Goal: Task Accomplishment & Management: Use online tool/utility

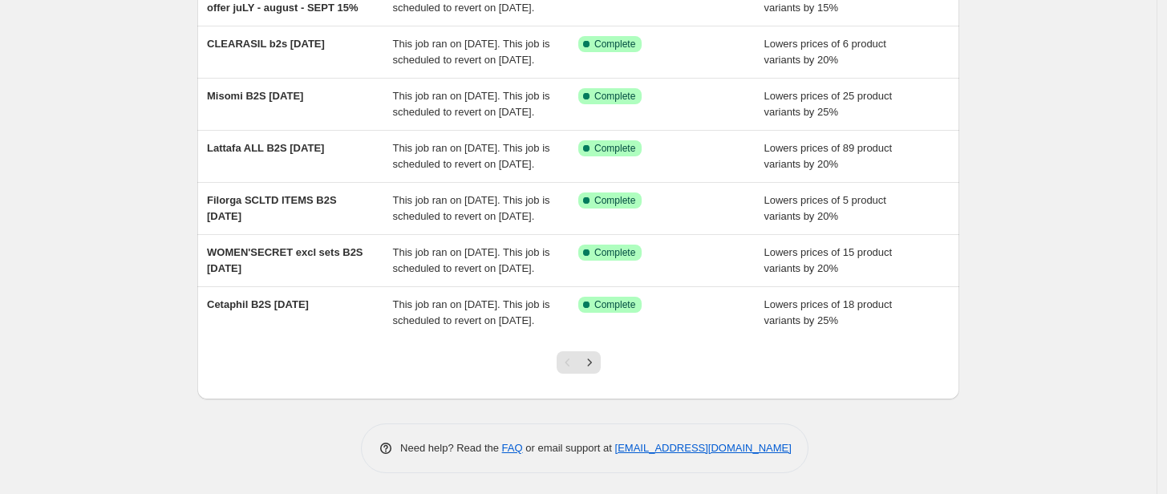
scroll to position [445, 0]
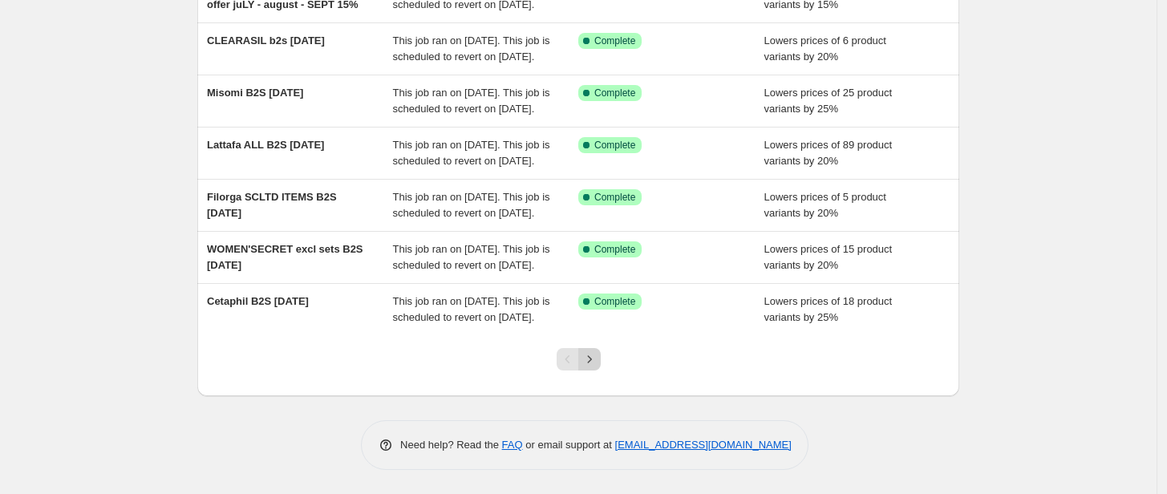
click at [597, 367] on icon "Next" at bounding box center [589, 359] width 16 height 16
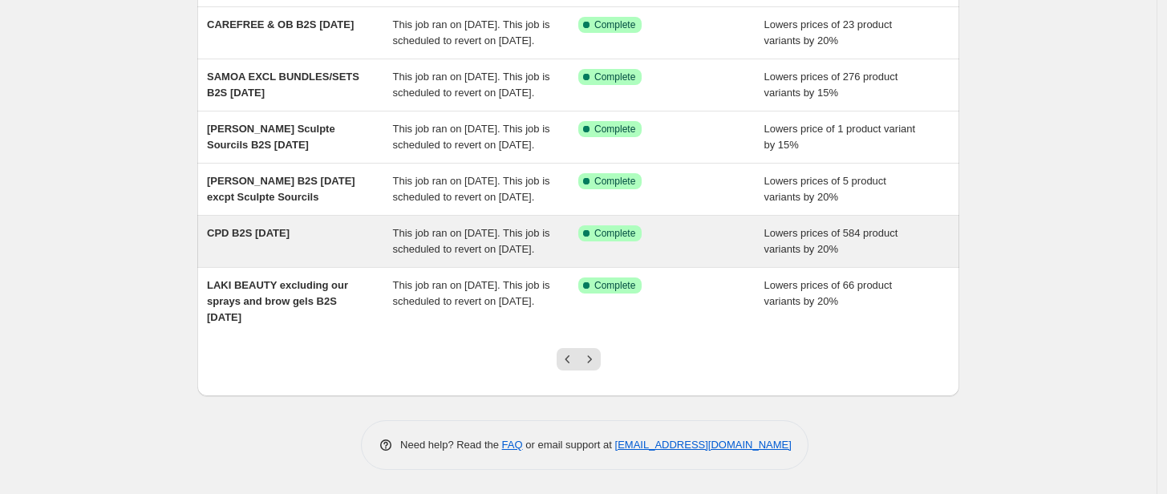
scroll to position [491, 0]
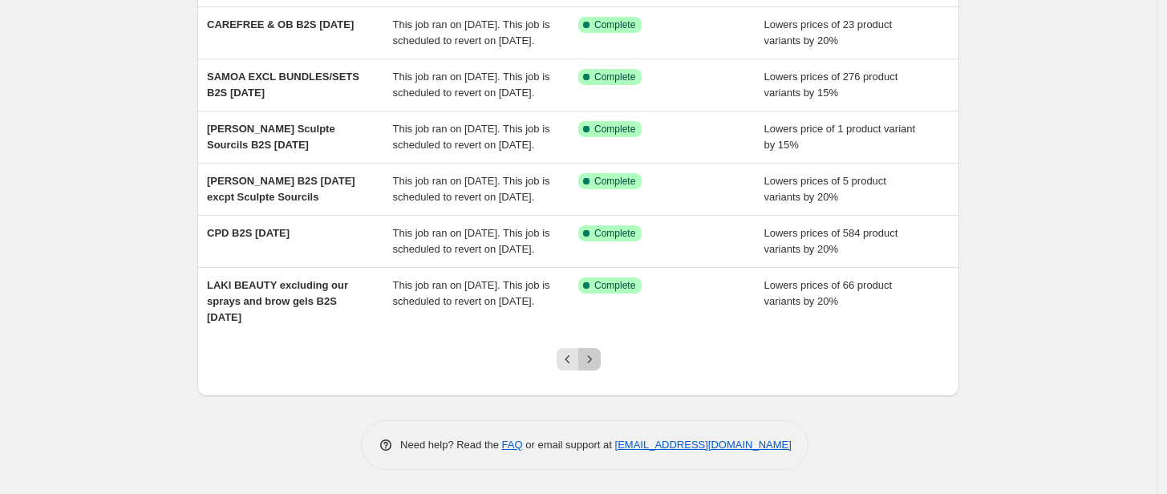
click at [597, 359] on icon "Next" at bounding box center [589, 359] width 16 height 16
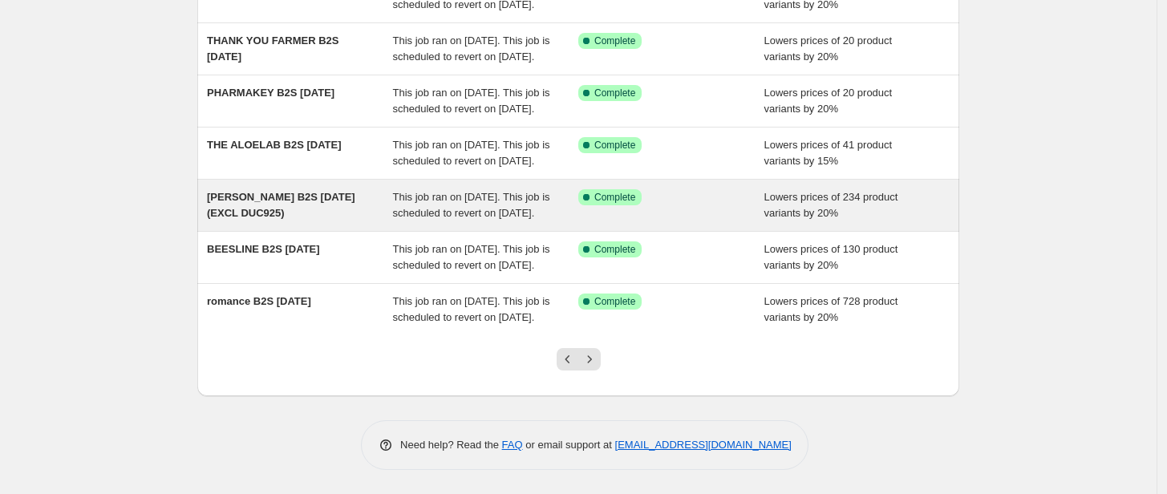
click at [715, 189] on div "Success Complete Complete" at bounding box center [671, 205] width 186 height 32
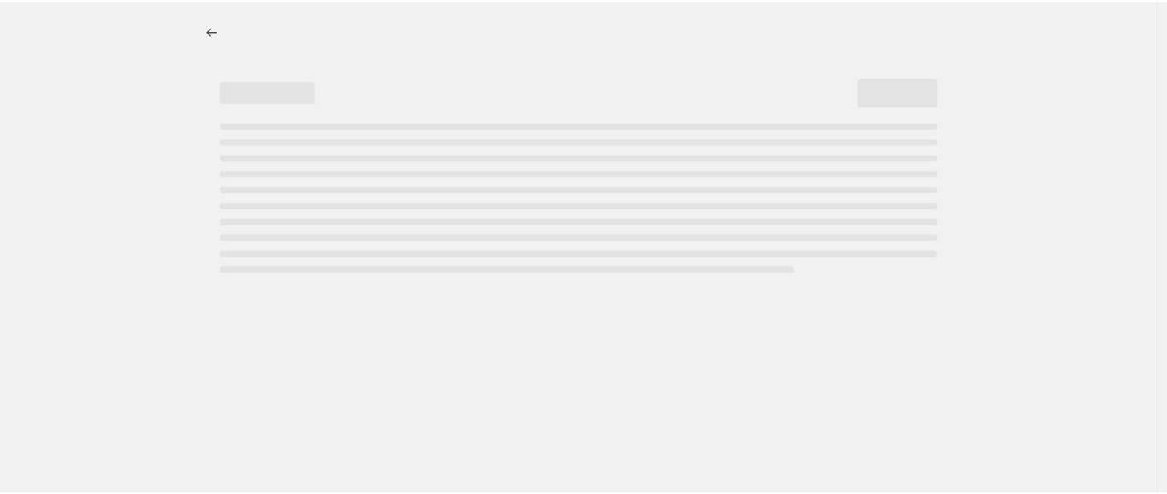
select select "percentage"
select select "tag"
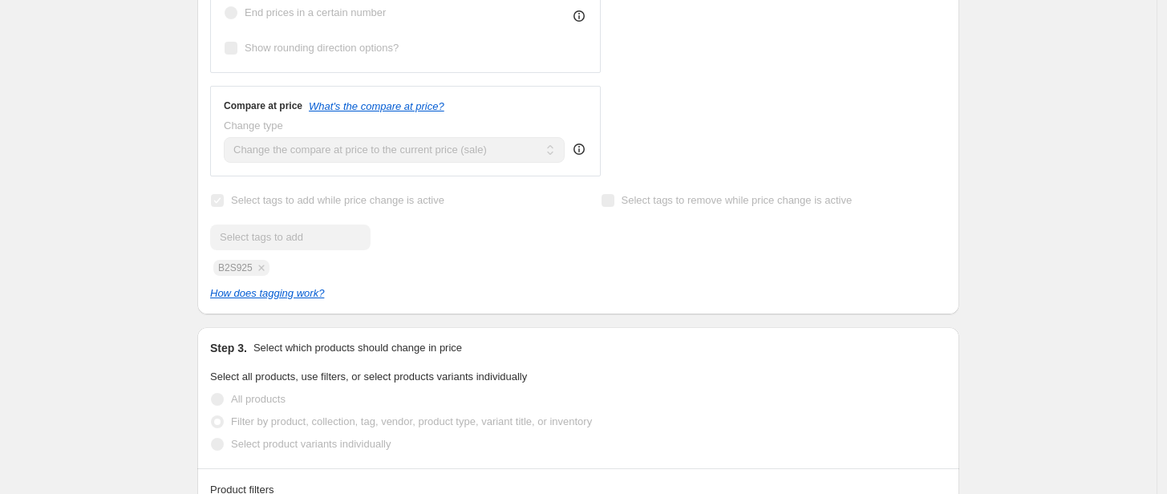
scroll to position [802, 0]
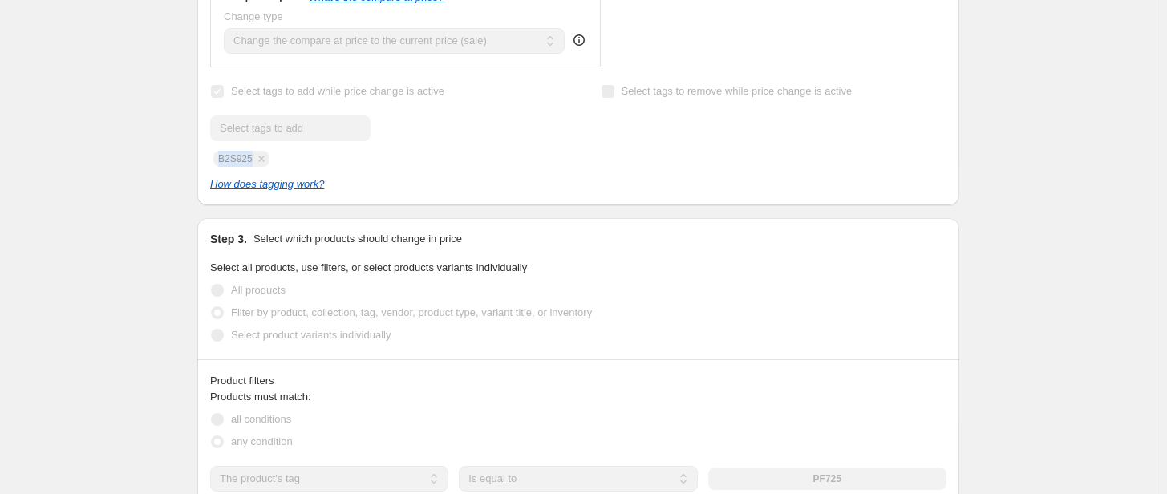
drag, startPoint x: 253, startPoint y: 148, endPoint x: 204, endPoint y: 148, distance: 48.9
click at [550, 130] on div "Submit B2S925" at bounding box center [383, 140] width 346 height 51
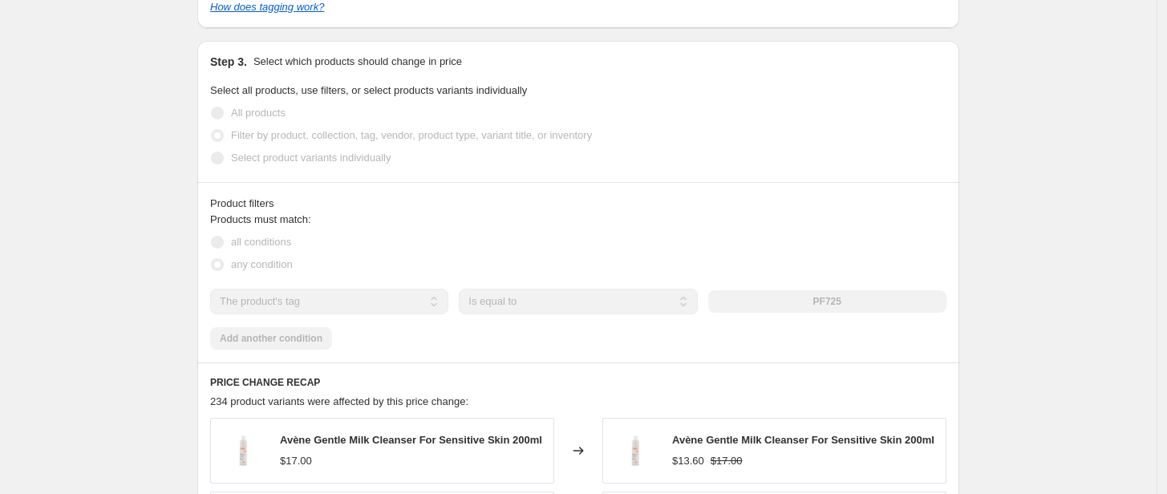
scroll to position [980, 0]
drag, startPoint x: 849, startPoint y: 291, endPoint x: 812, endPoint y: 292, distance: 37.7
click at [812, 292] on div "PF725" at bounding box center [827, 301] width 238 height 22
drag, startPoint x: 816, startPoint y: 289, endPoint x: 884, endPoint y: 294, distance: 67.5
click at [884, 294] on div "PF725" at bounding box center [827, 301] width 238 height 22
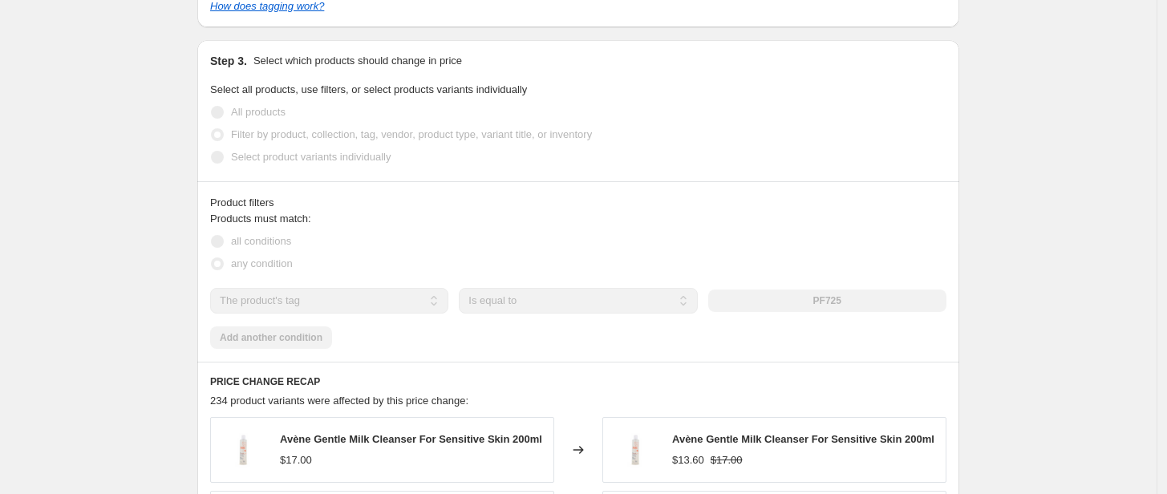
drag, startPoint x: 860, startPoint y: 290, endPoint x: 789, endPoint y: 290, distance: 70.6
click at [789, 290] on div "PF725" at bounding box center [827, 301] width 238 height 22
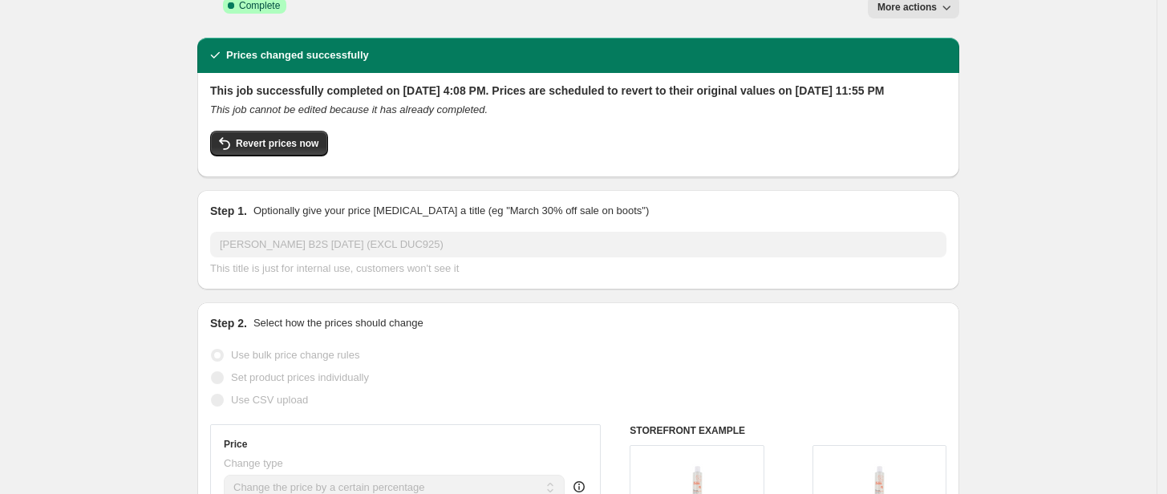
scroll to position [0, 0]
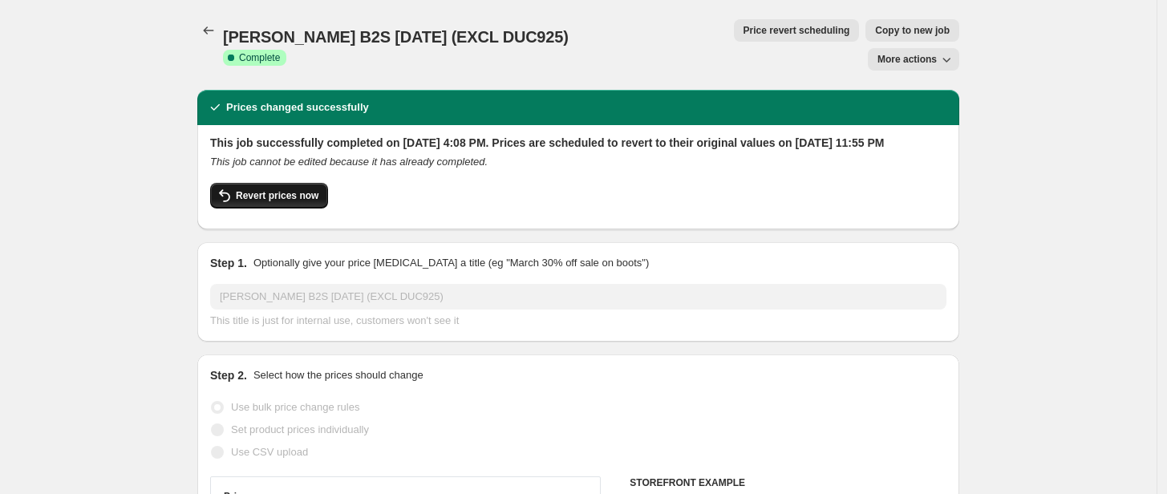
click at [298, 189] on span "Revert prices now" at bounding box center [277, 195] width 83 height 13
checkbox input "false"
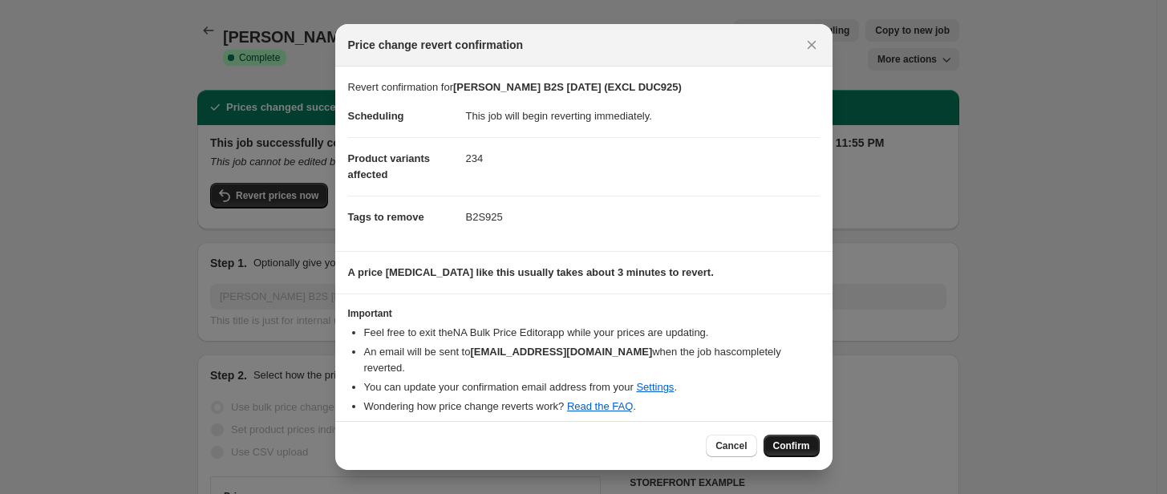
click at [803, 444] on span "Confirm" at bounding box center [791, 446] width 37 height 13
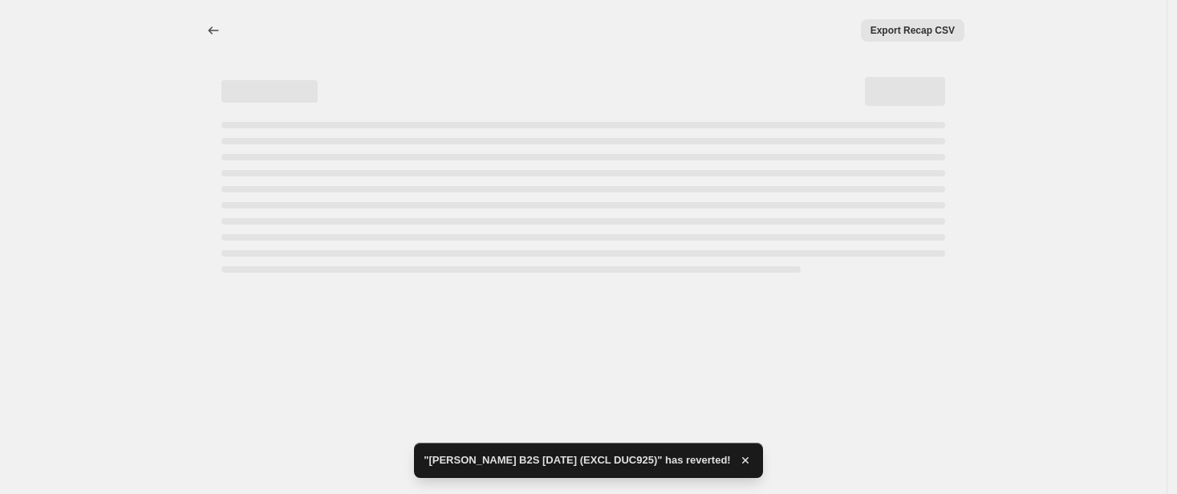
select select "percentage"
select select "tag"
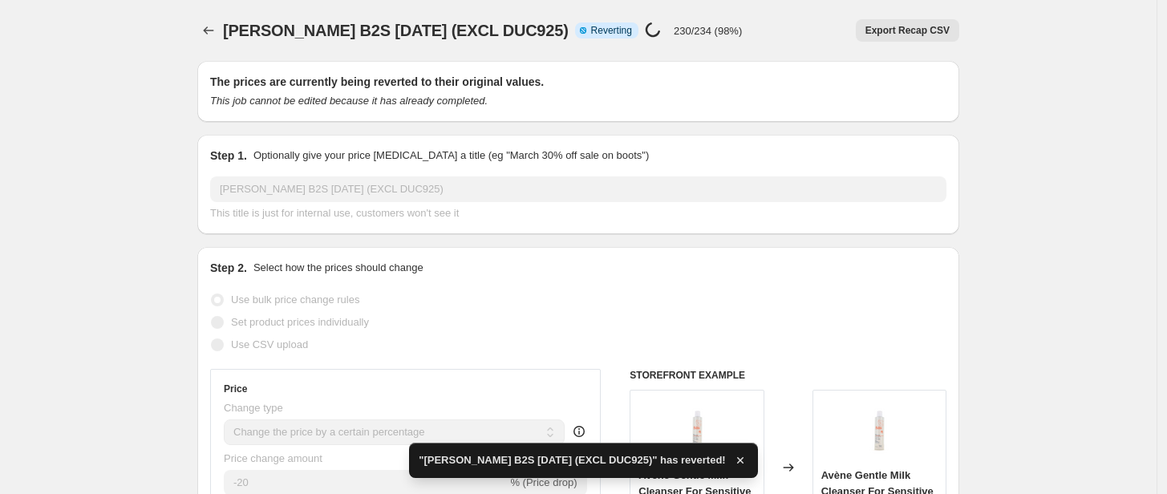
checkbox input "true"
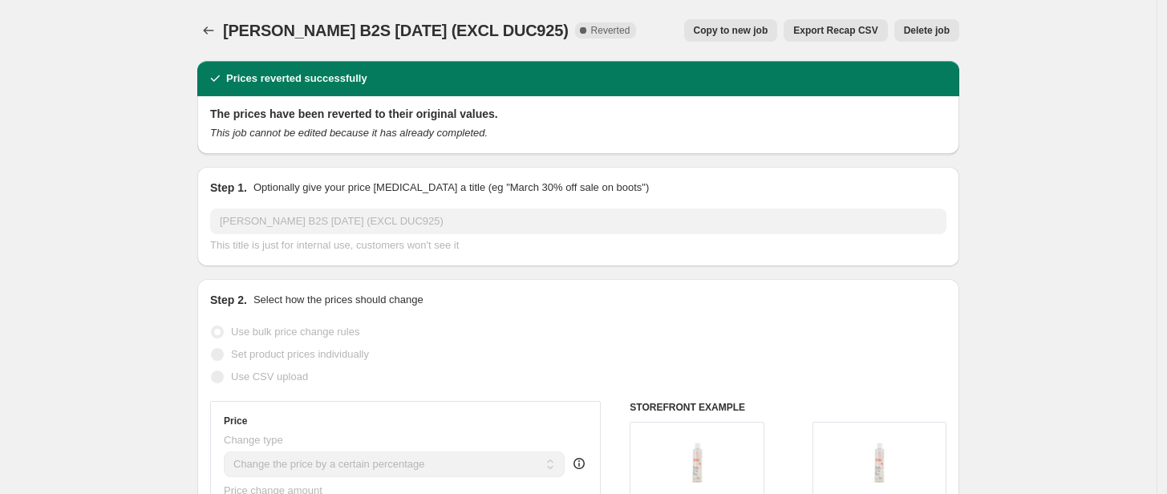
click at [738, 34] on span "Copy to new job" at bounding box center [731, 30] width 75 height 13
select select "percentage"
select select "tag"
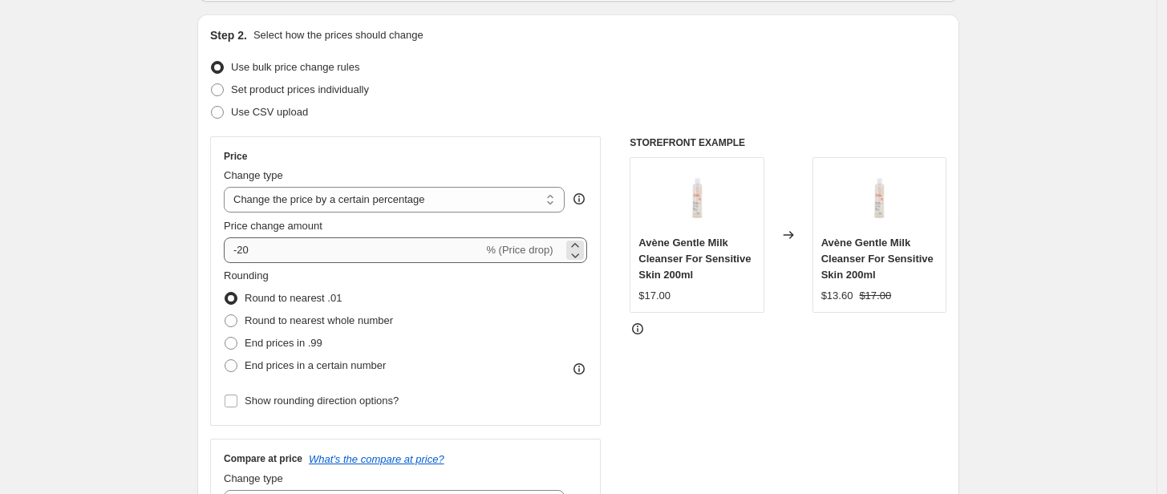
scroll to position [178, 0]
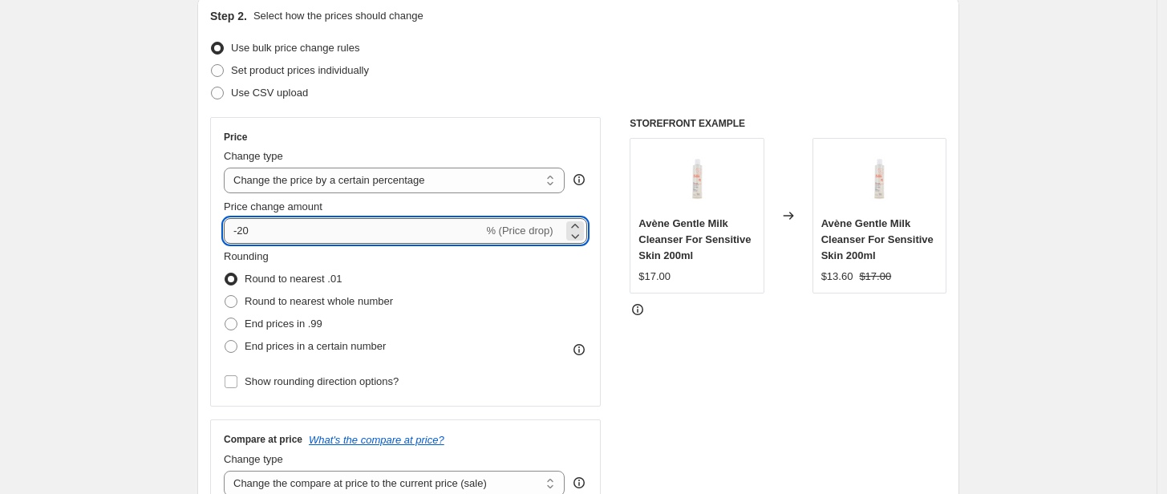
click at [256, 227] on input "-20" at bounding box center [353, 231] width 259 height 26
type input "-2"
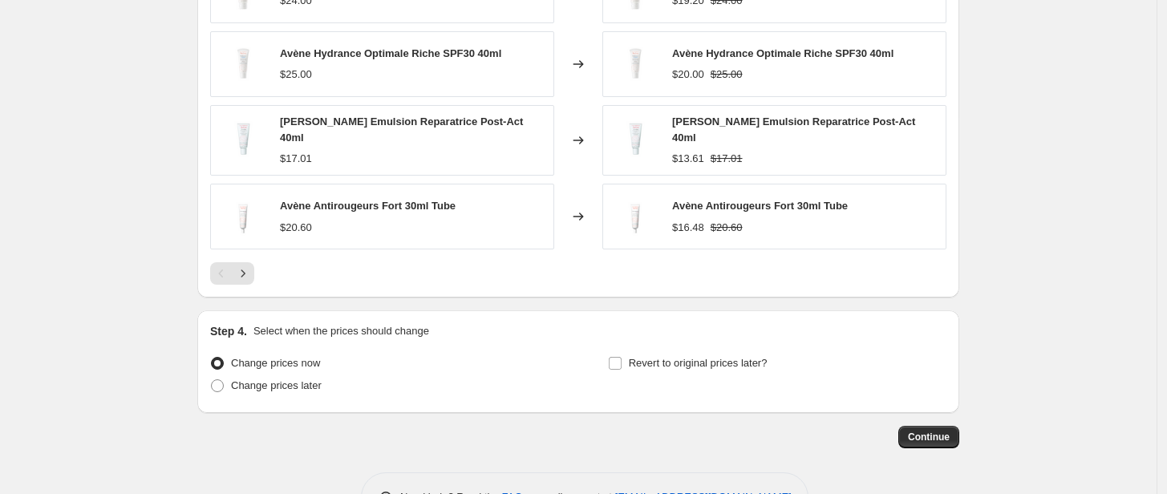
scroll to position [1379, 0]
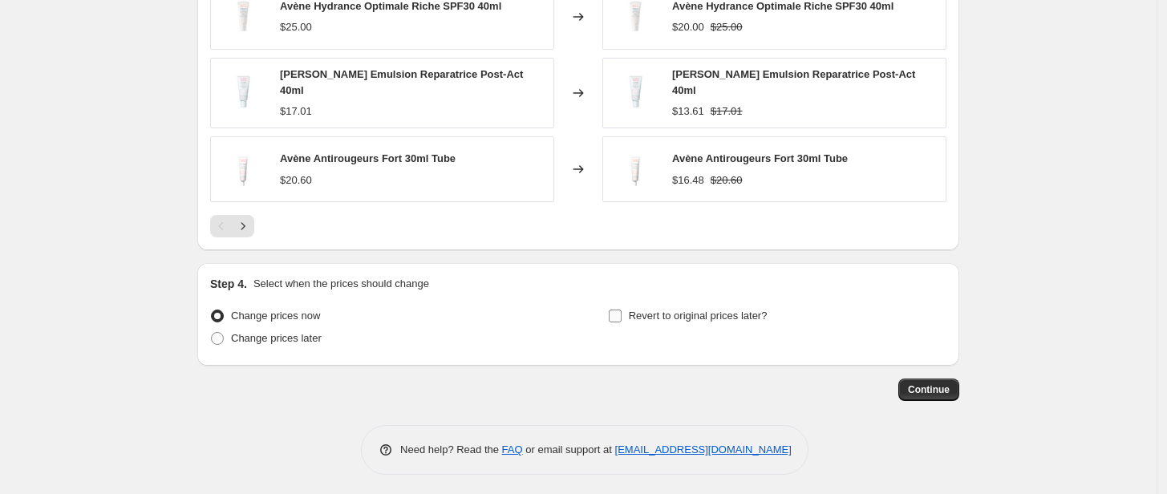
type input "-15"
click at [622, 314] on input "Revert to original prices later?" at bounding box center [615, 316] width 13 height 13
checkbox input "true"
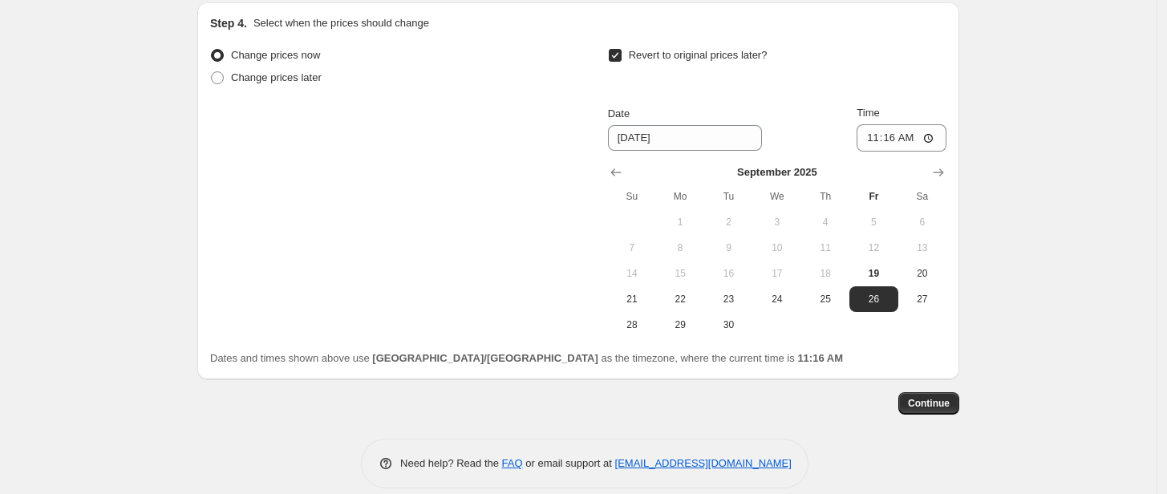
scroll to position [1647, 0]
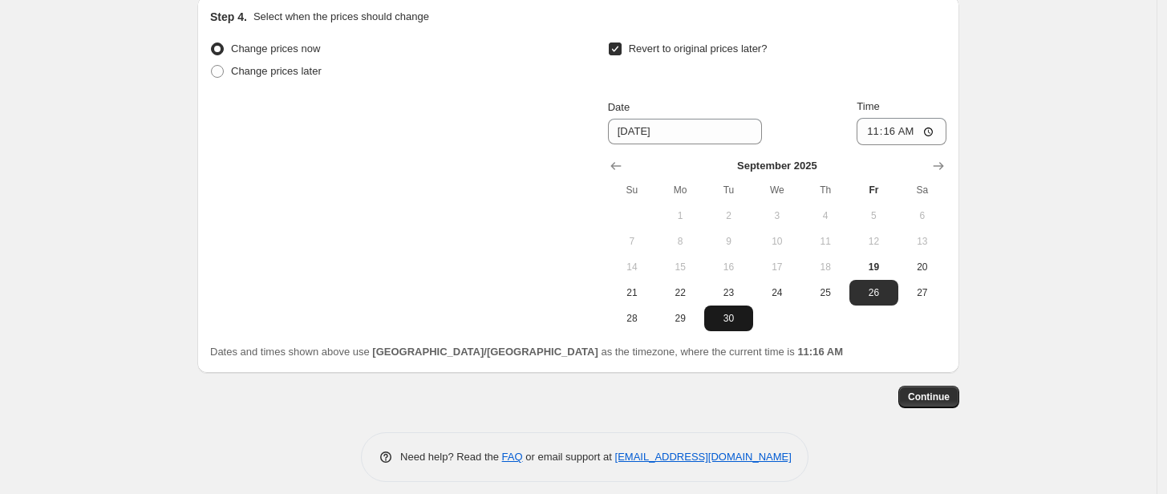
click at [725, 315] on span "30" at bounding box center [728, 318] width 35 height 13
type input "[DATE]"
click at [898, 125] on input "11:16" at bounding box center [902, 131] width 90 height 27
click at [898, 125] on input "12:10" at bounding box center [902, 131] width 90 height 27
type input "23:59"
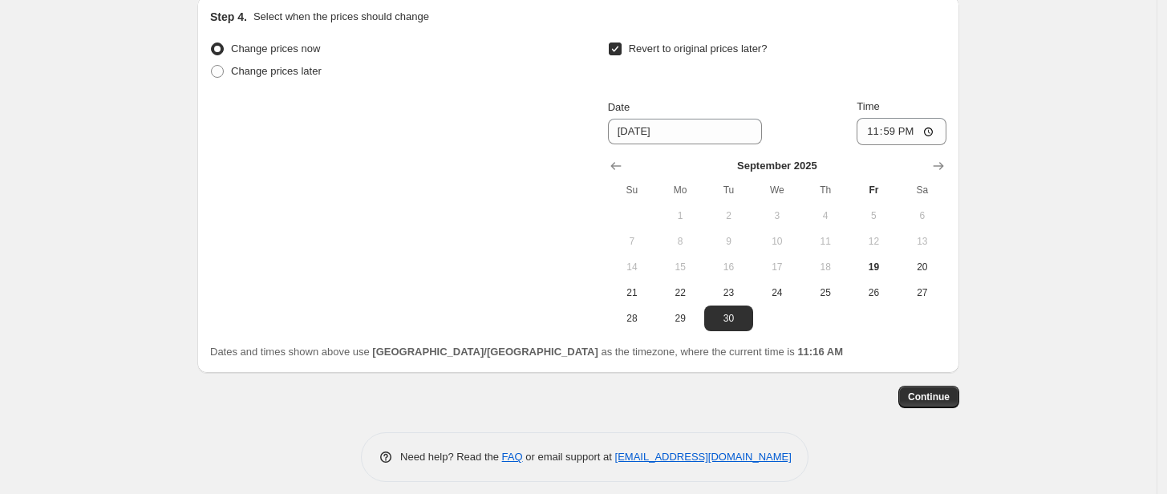
click at [850, 327] on div "Change prices now Change prices later Revert to original prices later? Date [DA…" at bounding box center [578, 199] width 736 height 322
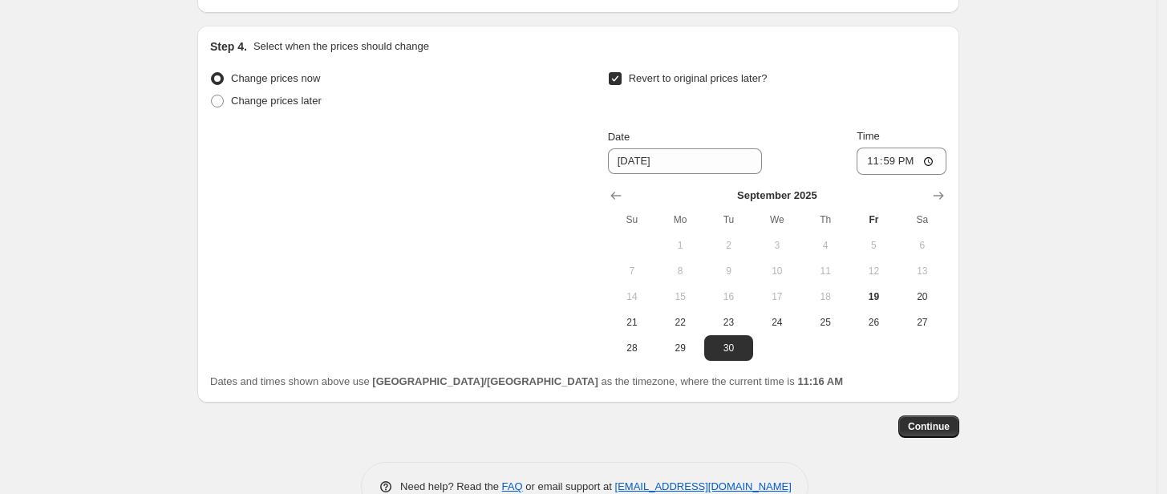
scroll to position [1653, 0]
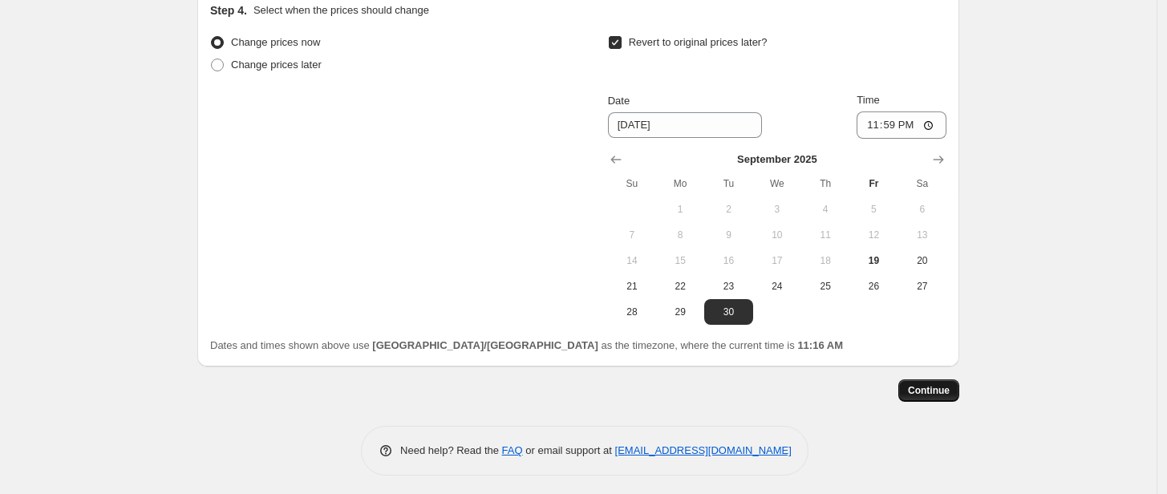
click at [943, 384] on span "Continue" at bounding box center [929, 390] width 42 height 13
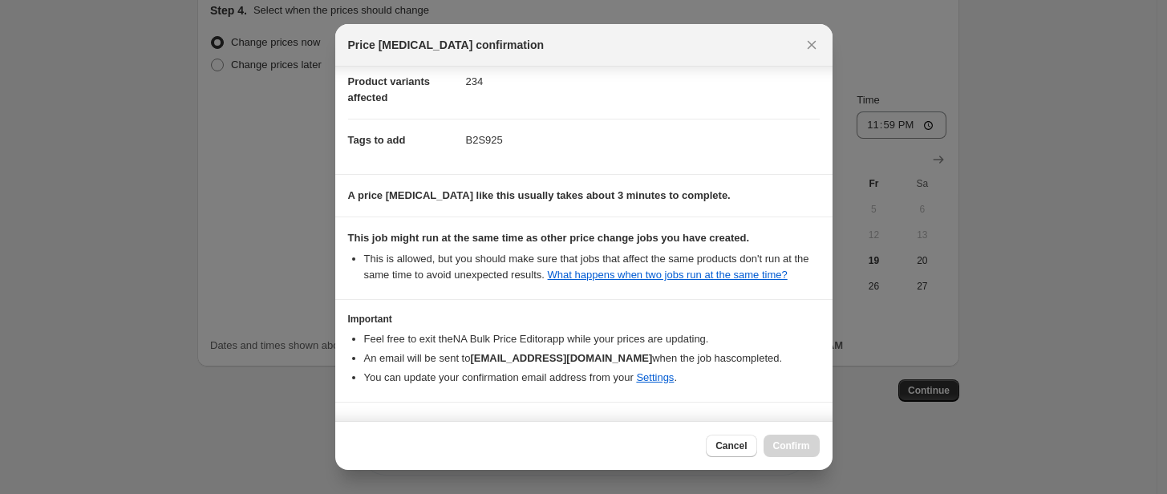
scroll to position [237, 0]
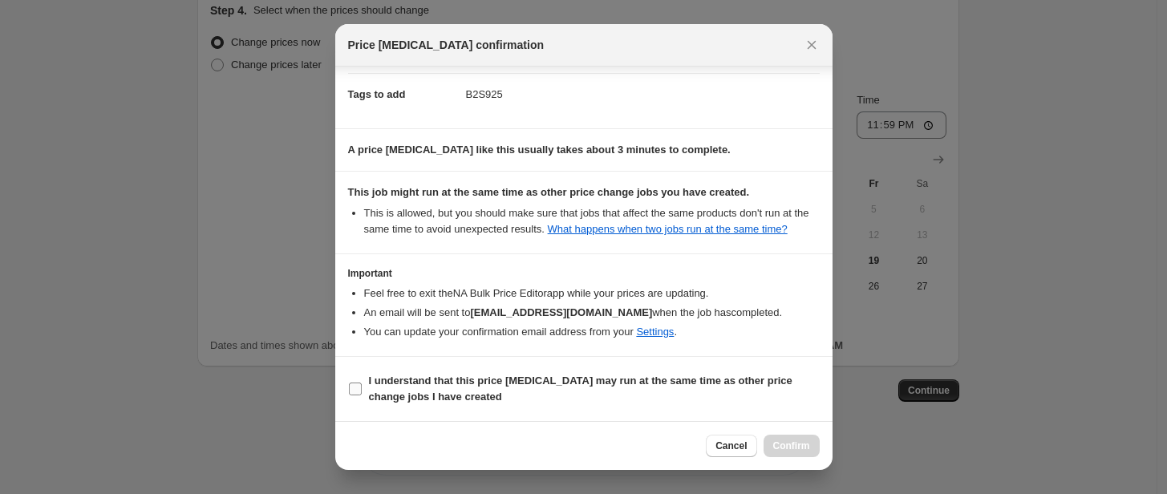
click at [363, 379] on label "I understand that this price [MEDICAL_DATA] may run at the same time as other p…" at bounding box center [584, 389] width 472 height 38
click at [362, 383] on input "I understand that this price [MEDICAL_DATA] may run at the same time as other p…" at bounding box center [355, 389] width 13 height 13
checkbox input "true"
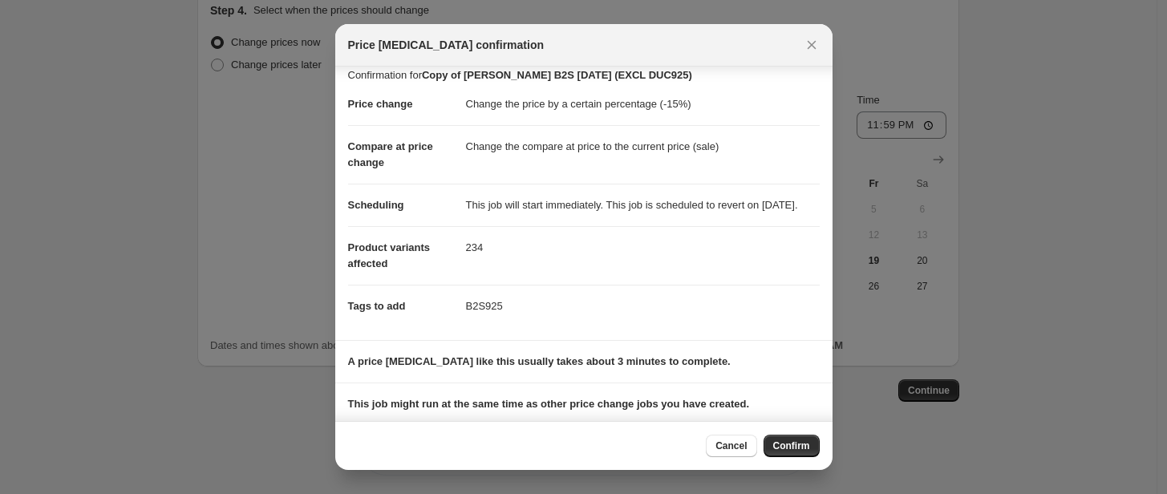
scroll to position [0, 0]
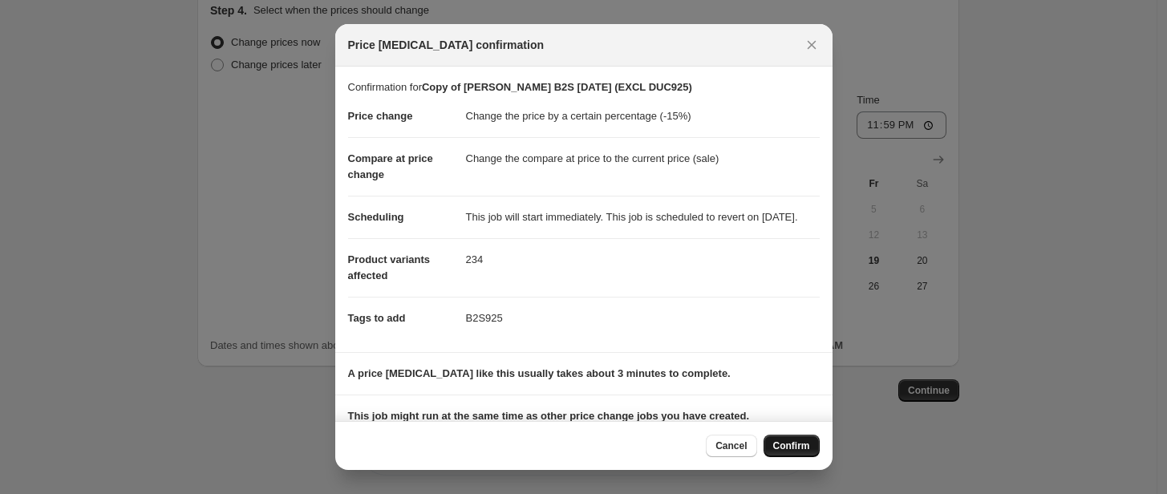
click at [788, 444] on span "Confirm" at bounding box center [791, 446] width 37 height 13
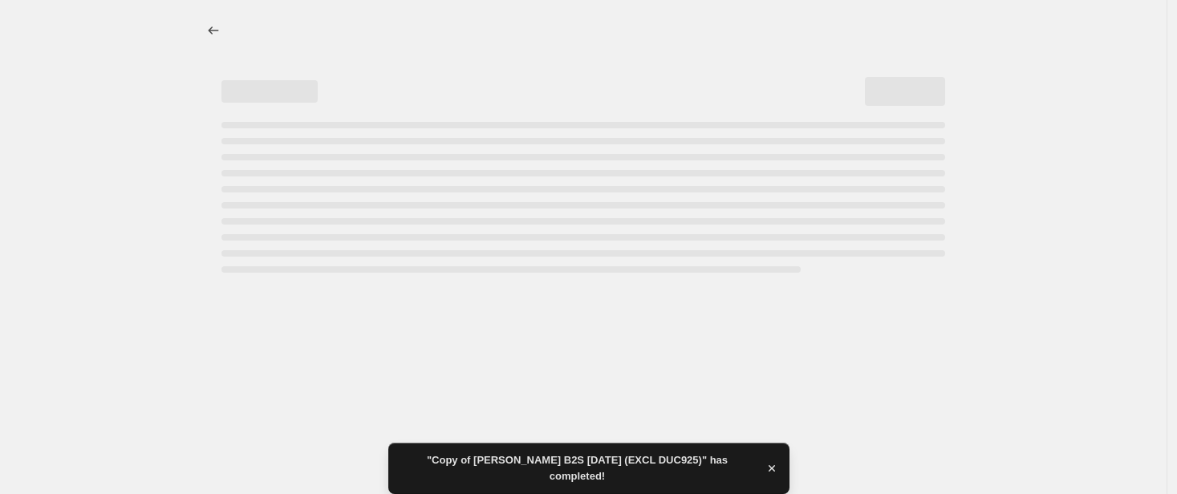
select select "percentage"
select select "tag"
